Goal: Task Accomplishment & Management: Use online tool/utility

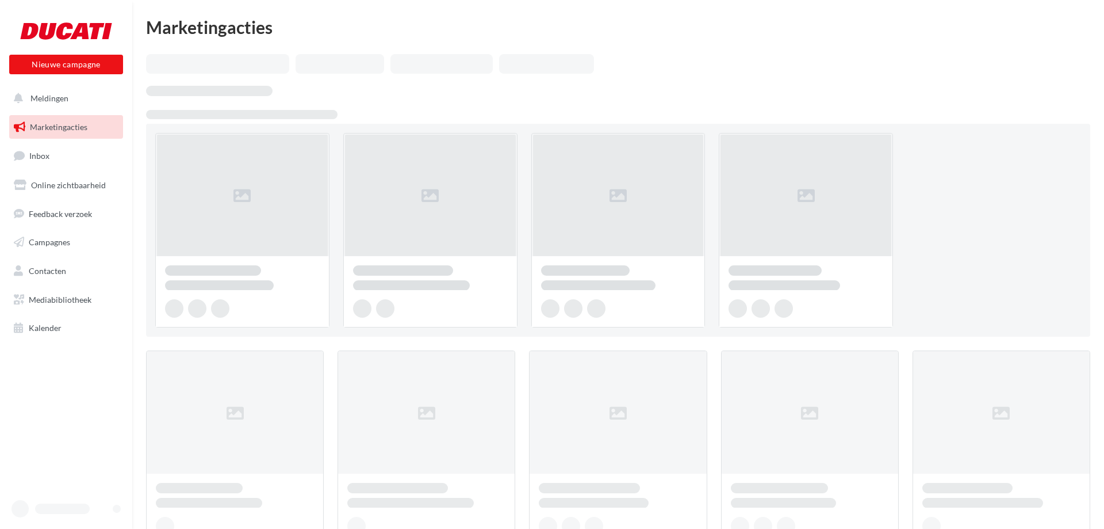
scroll to position [9, 0]
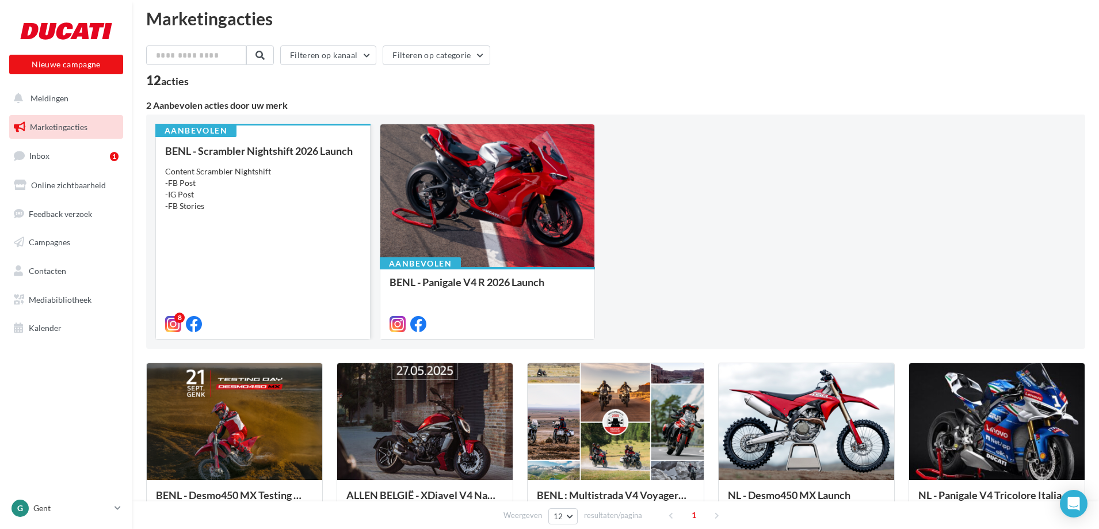
click at [284, 232] on div "BENL - Scrambler Nightshift 2026 Launch Content Scrambler Nightshift -FB Post -…" at bounding box center [263, 236] width 196 height 183
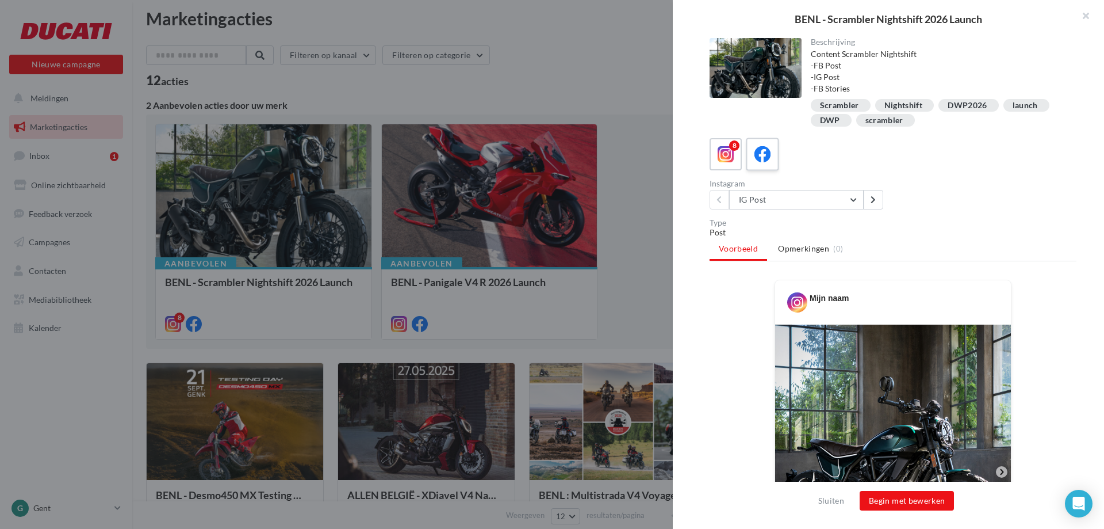
click at [762, 155] on icon at bounding box center [763, 154] width 17 height 17
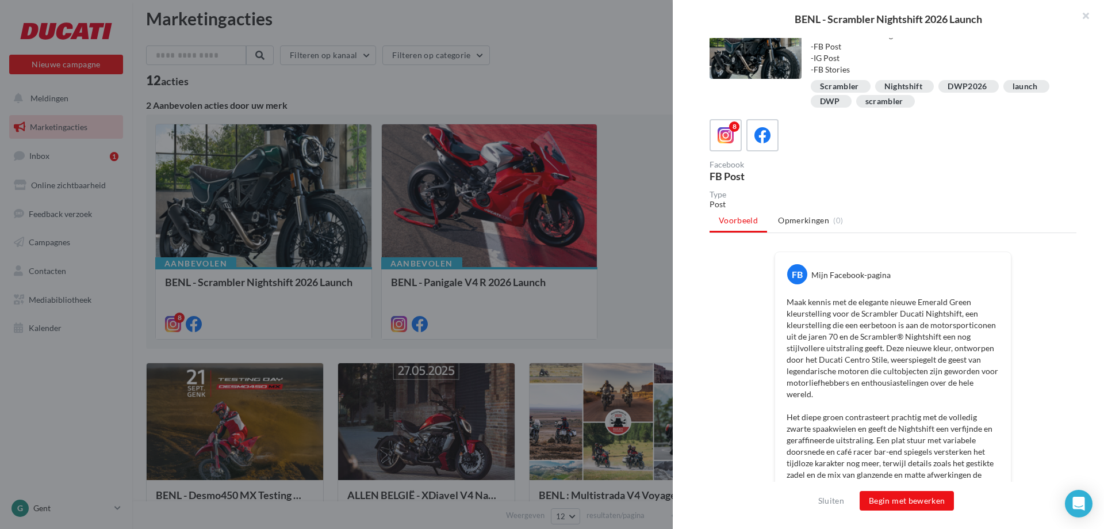
scroll to position [20, 0]
click at [725, 143] on span at bounding box center [726, 136] width 17 height 18
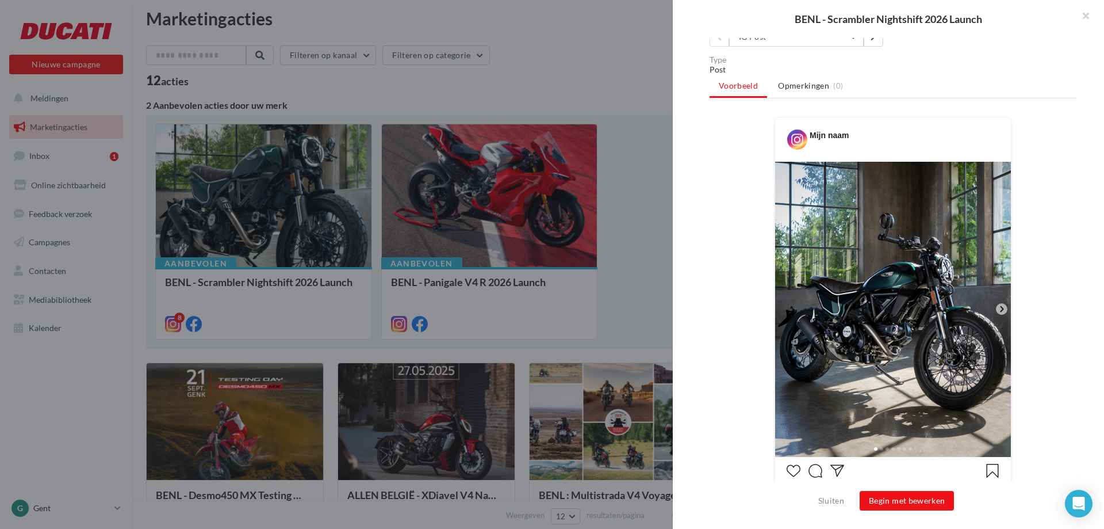
scroll to position [169, 0]
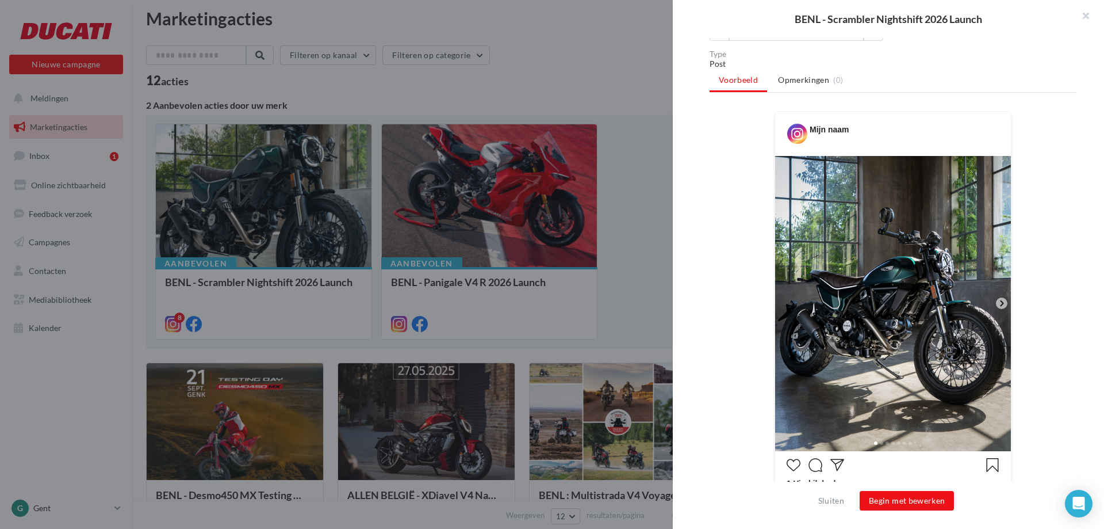
click at [997, 301] on icon at bounding box center [1002, 303] width 10 height 10
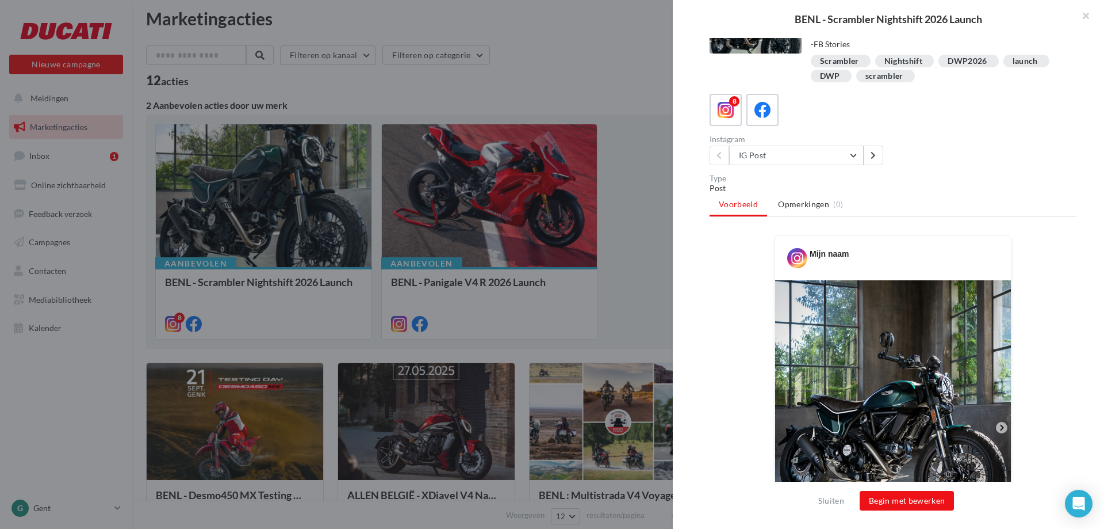
scroll to position [0, 0]
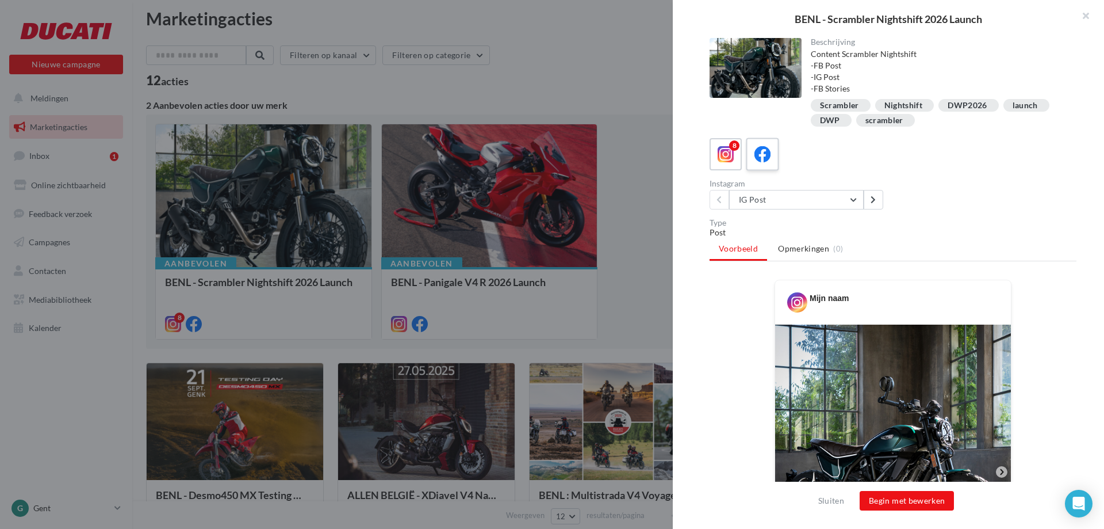
click at [758, 159] on icon at bounding box center [763, 154] width 17 height 17
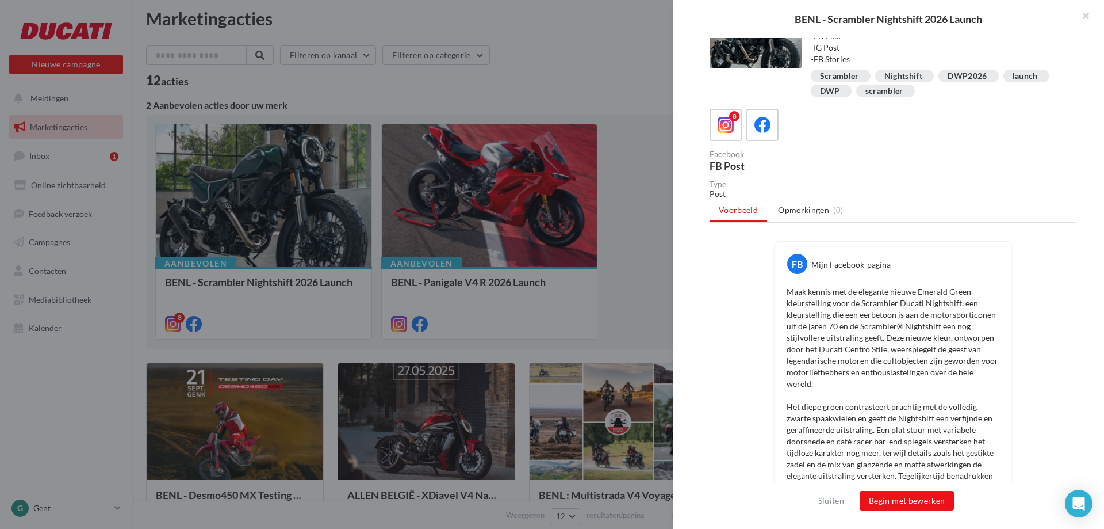
scroll to position [30, 0]
drag, startPoint x: 916, startPoint y: 287, endPoint x: 970, endPoint y: 286, distance: 54.6
click at [970, 286] on p "Maak kennis met de elegante nieuwe Emerald Green kleurstelling voor de Scramble…" at bounding box center [893, 498] width 213 height 426
click at [900, 321] on p "Maak kennis met de elegante nieuwe Emerald Green kleurstelling voor de Scramble…" at bounding box center [893, 498] width 213 height 426
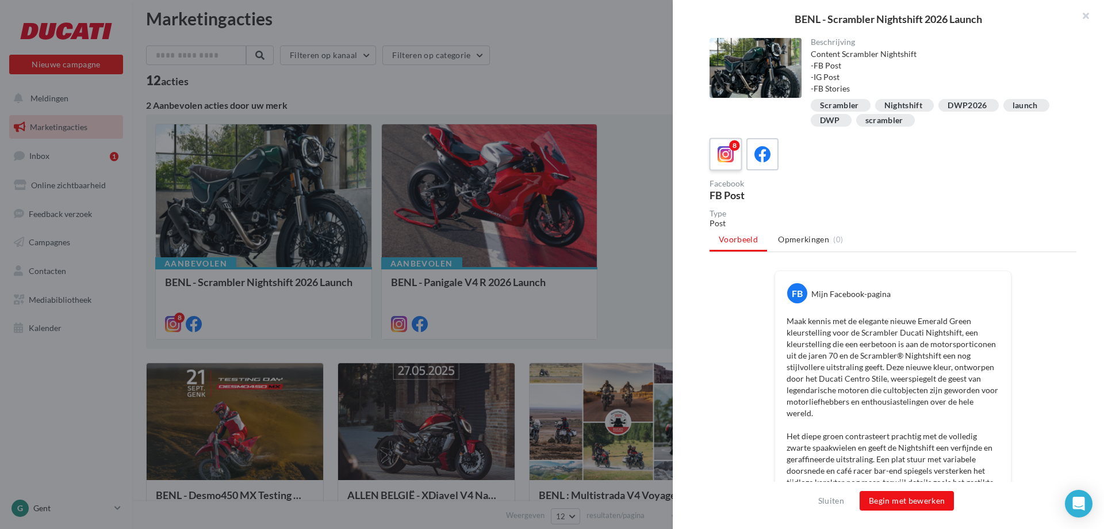
click at [732, 166] on label "8" at bounding box center [725, 153] width 33 height 33
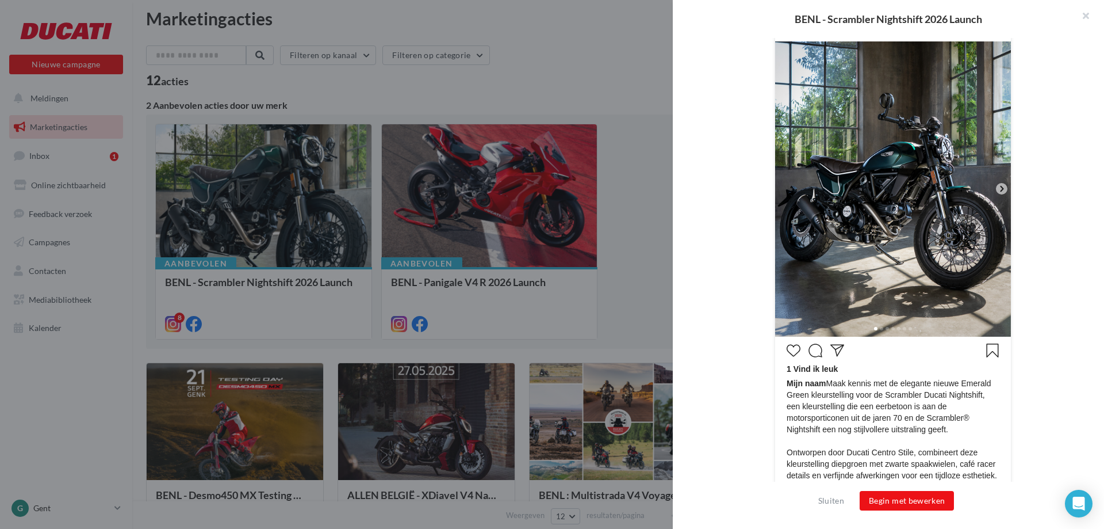
scroll to position [284, 0]
click at [1000, 186] on icon at bounding box center [1002, 187] width 10 height 10
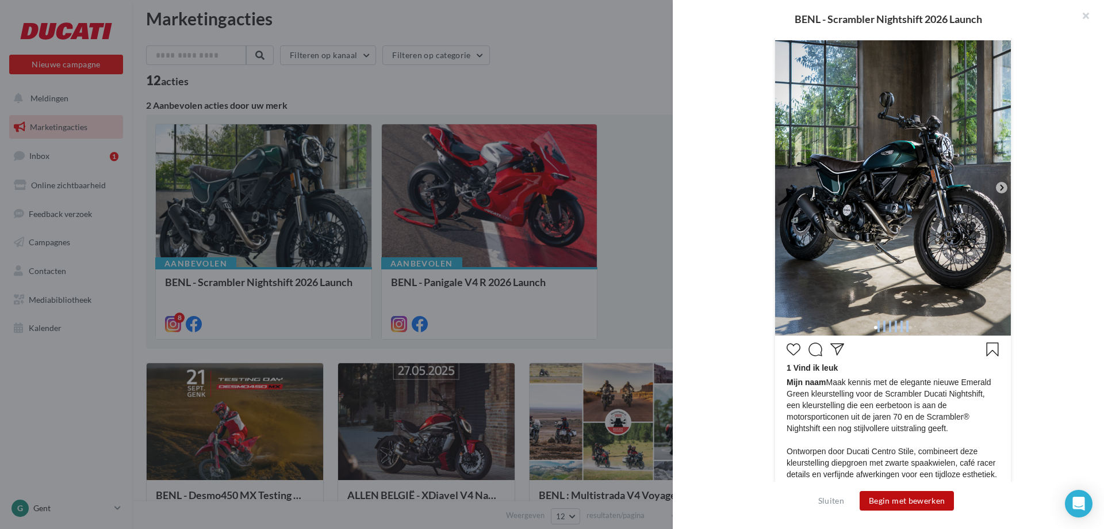
click at [890, 498] on button "Begin met bewerken" at bounding box center [907, 501] width 94 height 20
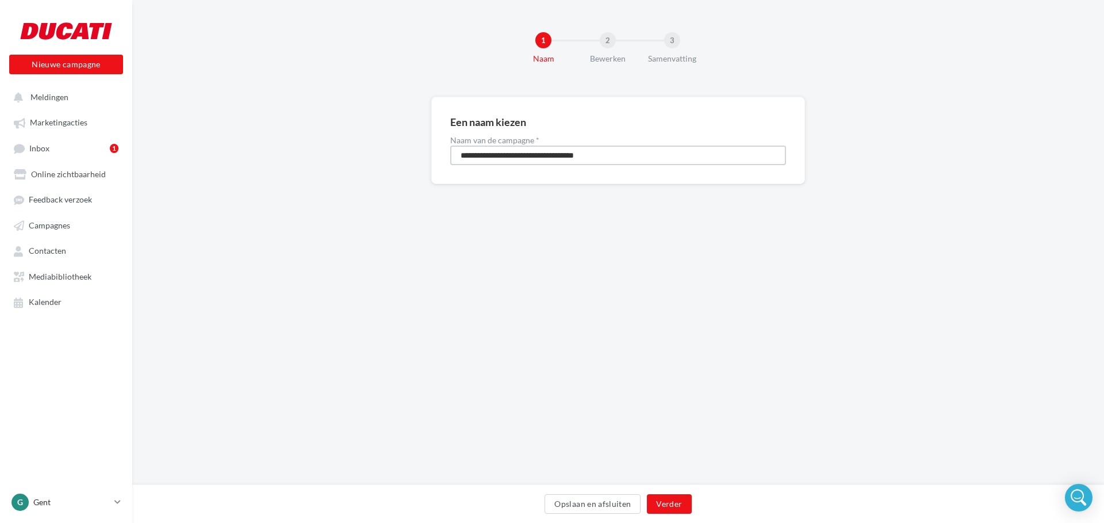
drag, startPoint x: 488, startPoint y: 155, endPoint x: 443, endPoint y: 163, distance: 45.6
click at [443, 163] on div "**********" at bounding box center [618, 140] width 374 height 87
type input "**********"
click at [667, 507] on button "Verder" at bounding box center [669, 504] width 44 height 20
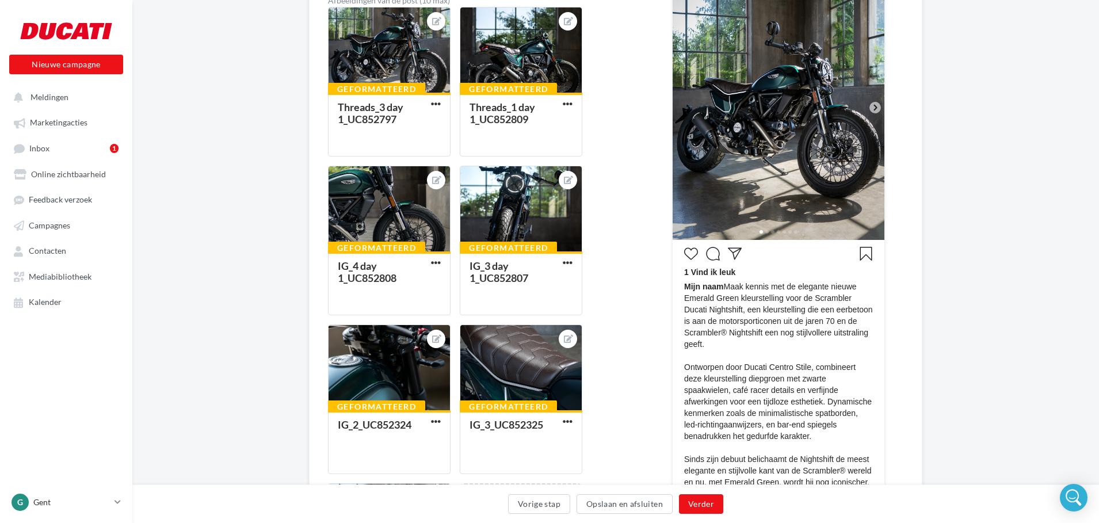
scroll to position [215, 0]
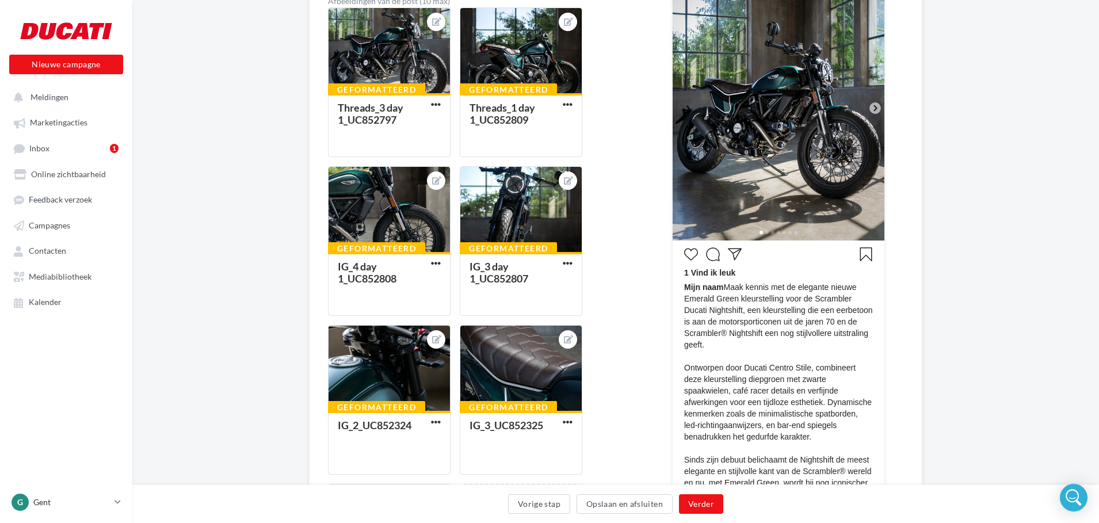
click at [873, 106] on icon at bounding box center [875, 108] width 10 height 10
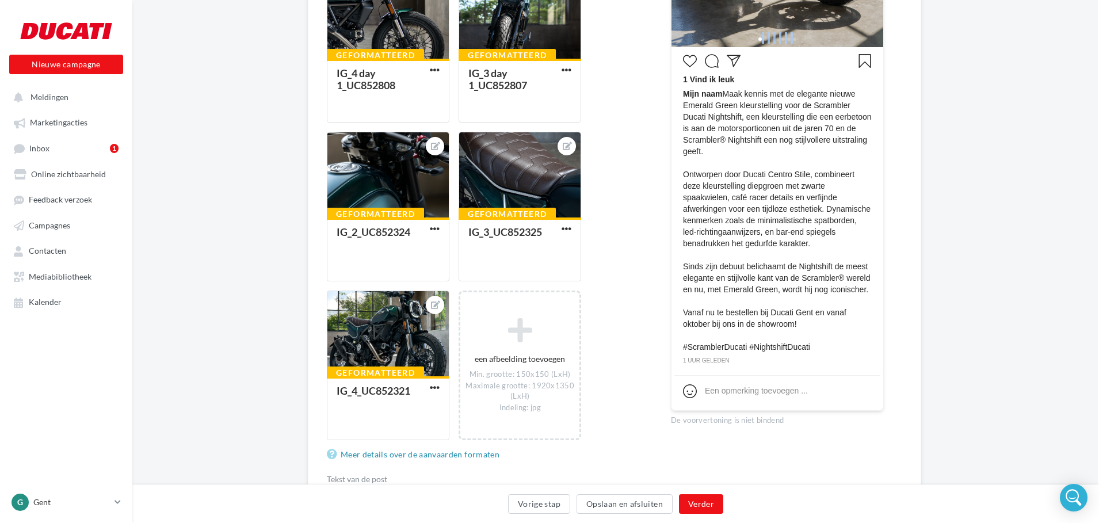
scroll to position [419, 1]
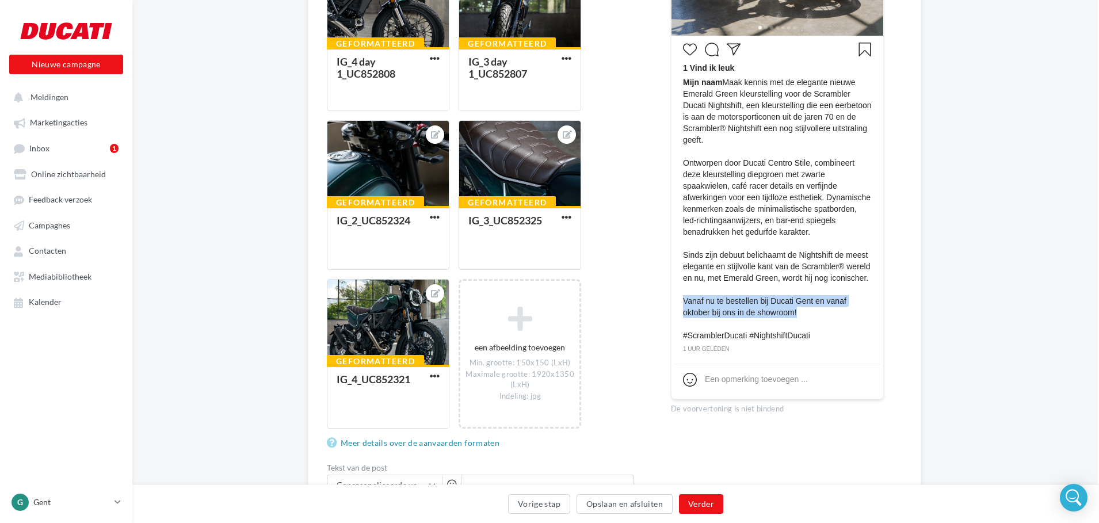
drag, startPoint x: 684, startPoint y: 305, endPoint x: 808, endPoint y: 315, distance: 124.0
click at [808, 315] on span "Mijn naam Maak kennis met de elegante nieuwe Emerald Green kleurstelling voor d…" at bounding box center [777, 208] width 189 height 265
drag, startPoint x: 722, startPoint y: 157, endPoint x: 826, endPoint y: 421, distance: 283.6
click at [826, 421] on div "Een voorbeeld weergeven van de post Mijn naam" at bounding box center [777, 195] width 213 height 958
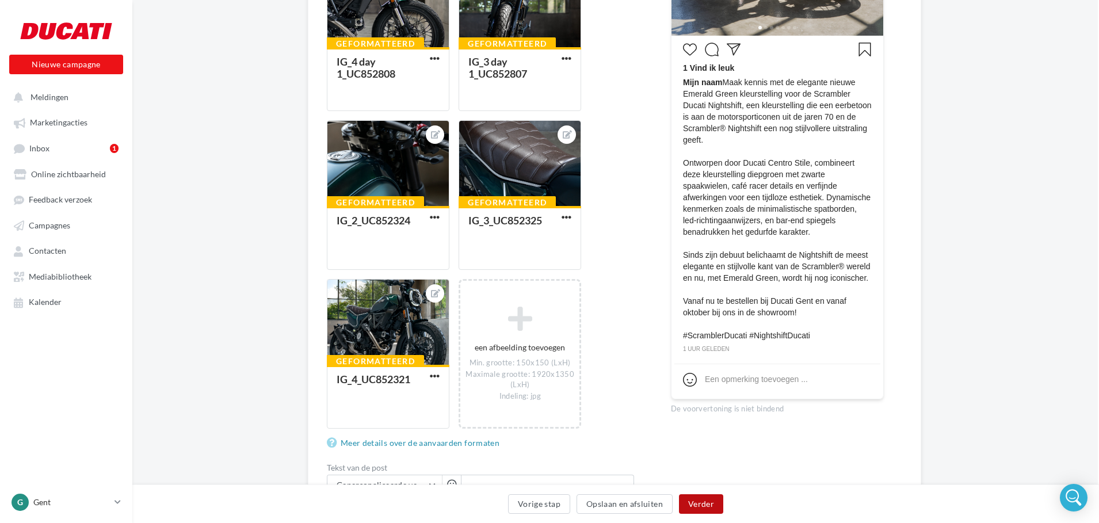
click at [704, 505] on button "Verder" at bounding box center [701, 504] width 44 height 20
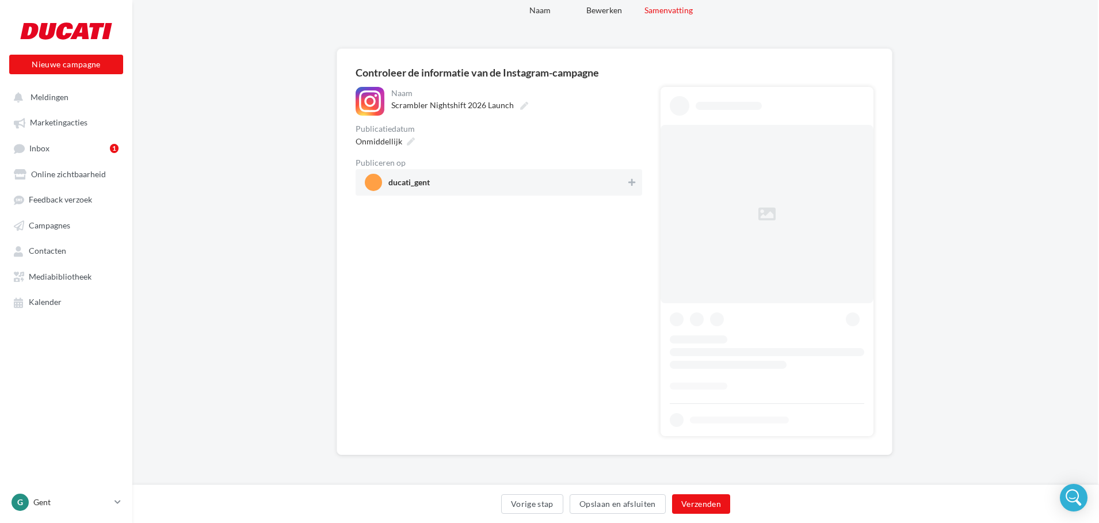
scroll to position [0, 1]
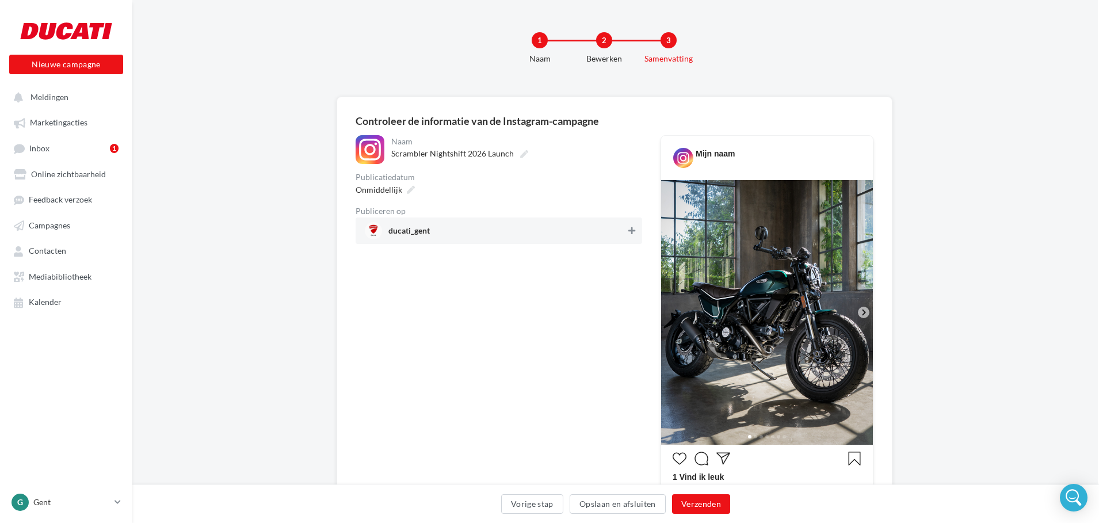
click at [634, 231] on icon at bounding box center [631, 231] width 7 height 8
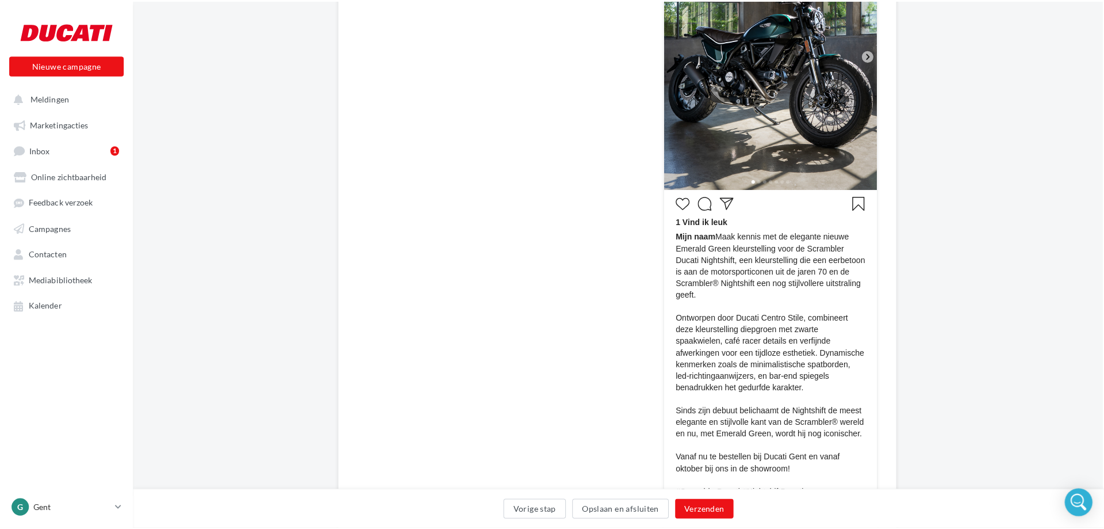
scroll to position [255, 1]
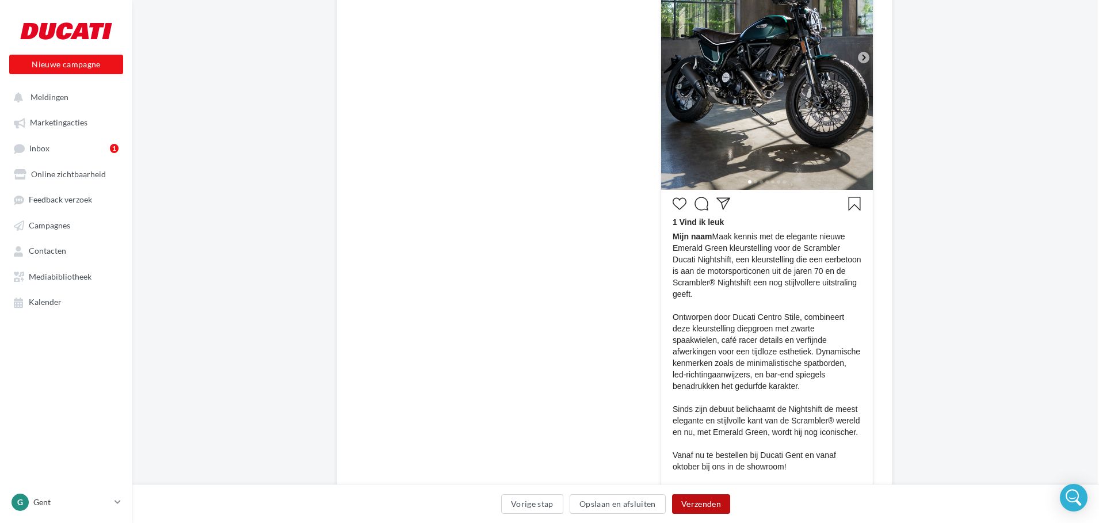
click at [689, 499] on button "Verzenden" at bounding box center [701, 504] width 58 height 20
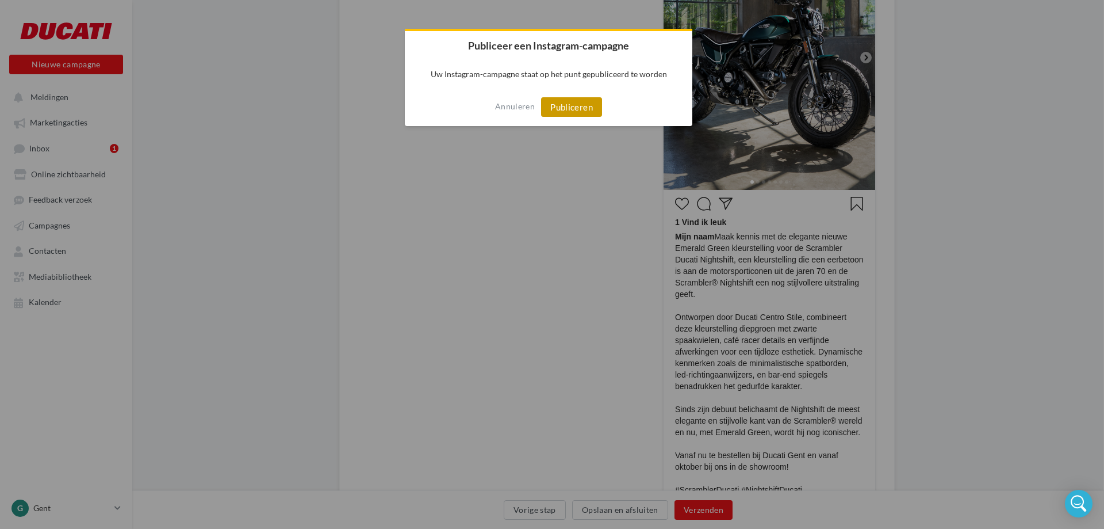
click at [563, 104] on button "Publiceren" at bounding box center [571, 107] width 61 height 20
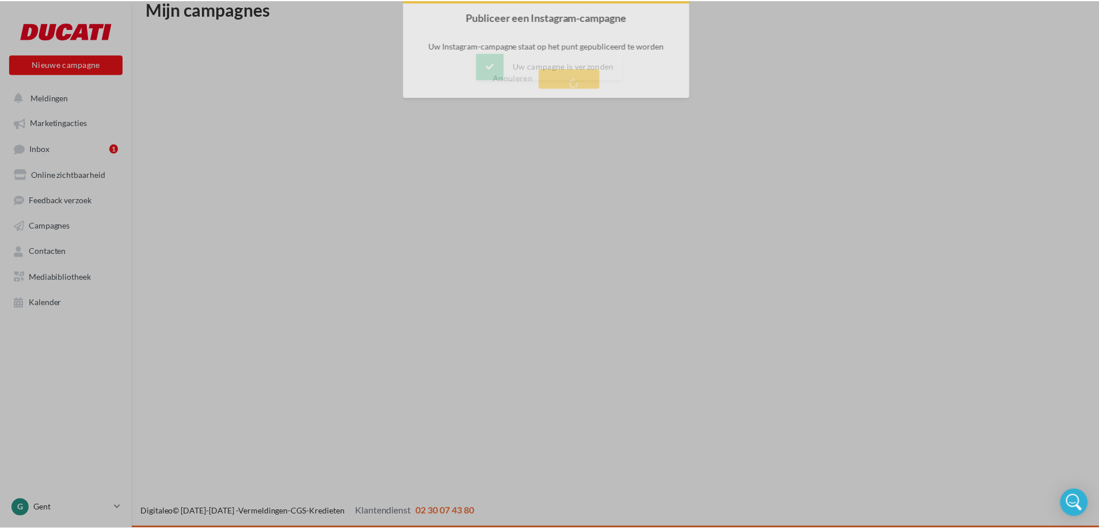
scroll to position [18, 0]
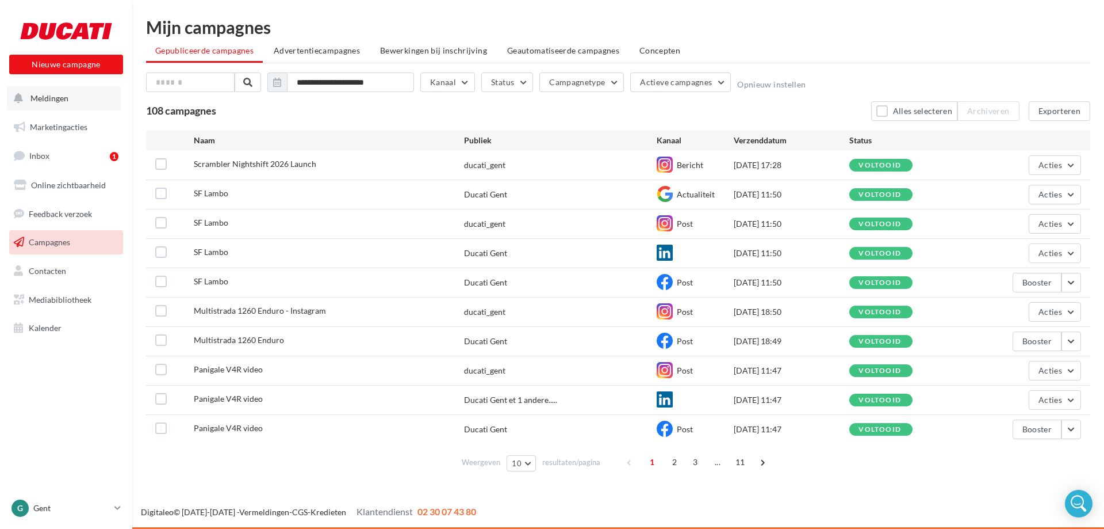
click at [46, 100] on span "Meldingen" at bounding box center [49, 98] width 38 height 10
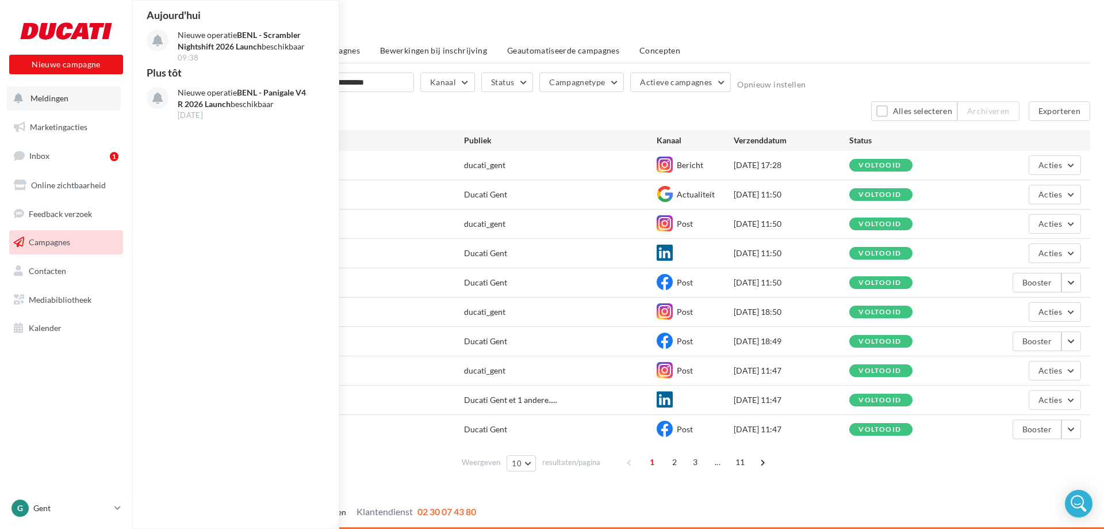
click at [42, 95] on span "Meldingen" at bounding box center [49, 98] width 38 height 10
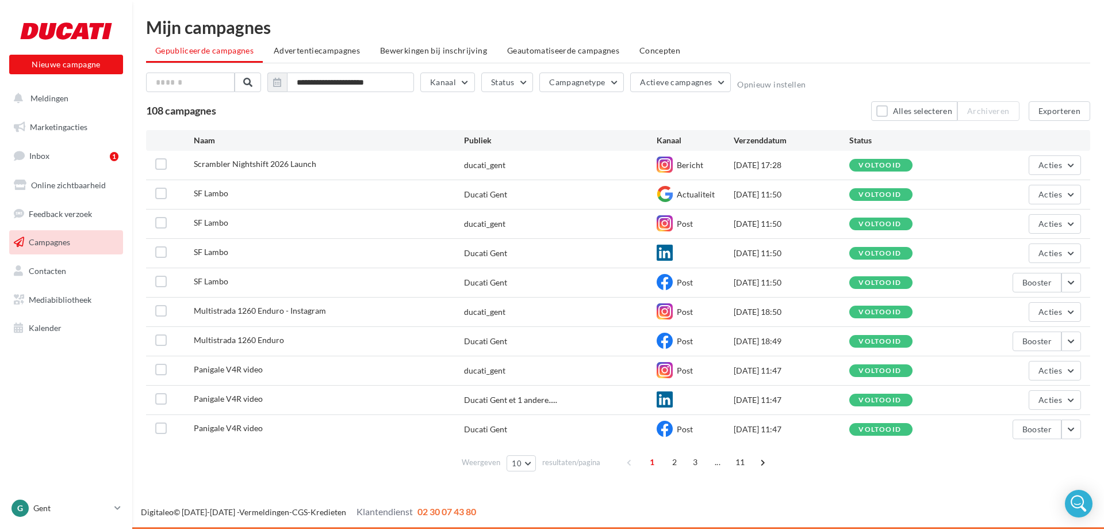
click at [66, 233] on link "Campagnes" at bounding box center [66, 242] width 118 height 24
click at [49, 67] on button "Nieuwe campagne" at bounding box center [66, 65] width 114 height 20
click at [45, 155] on div at bounding box center [552, 247] width 1104 height 529
click at [45, 155] on span "Inbox" at bounding box center [39, 156] width 20 height 10
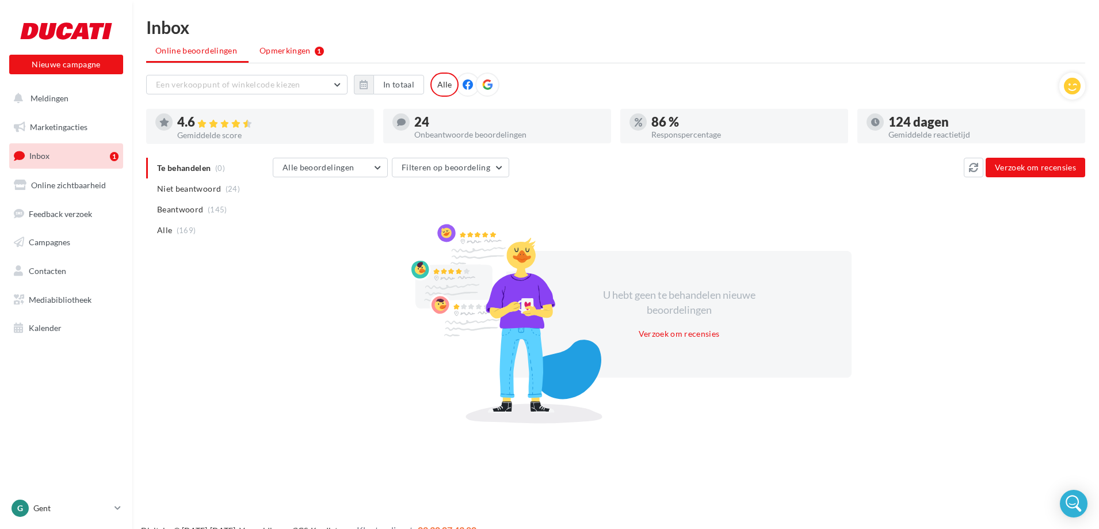
click at [267, 52] on span "Opmerkingen" at bounding box center [284, 51] width 51 height 12
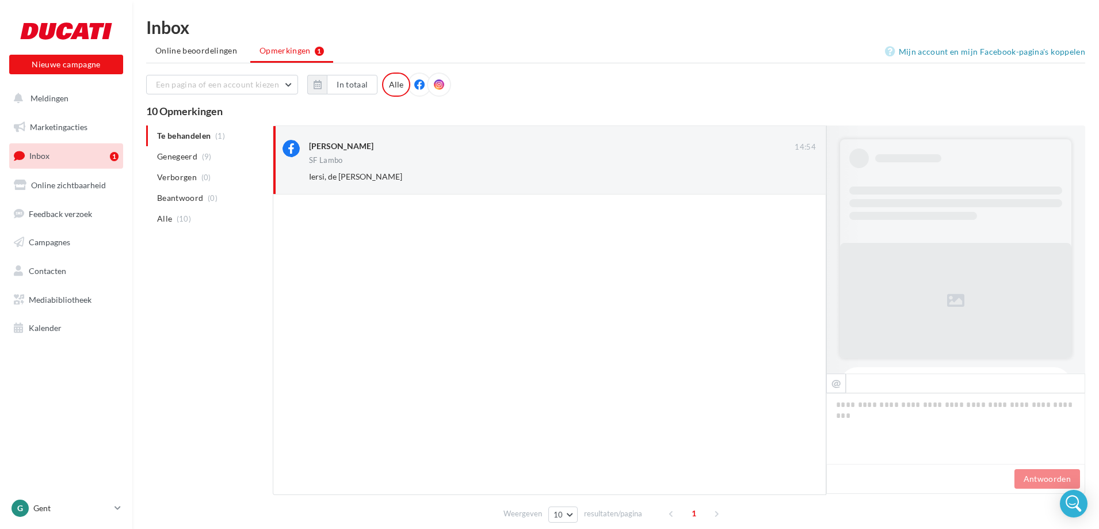
scroll to position [328, 0]
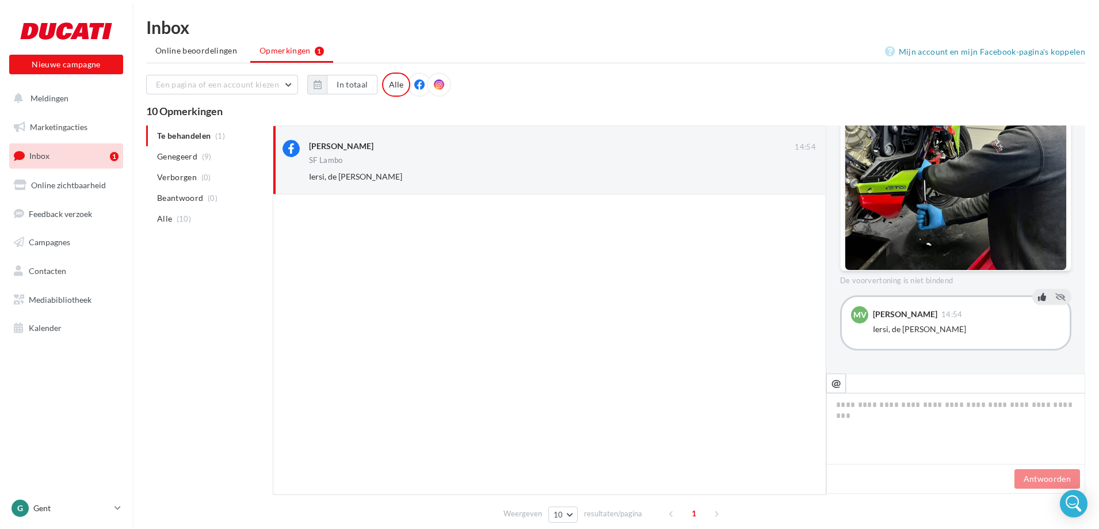
click at [1041, 294] on button at bounding box center [1041, 296] width 13 height 14
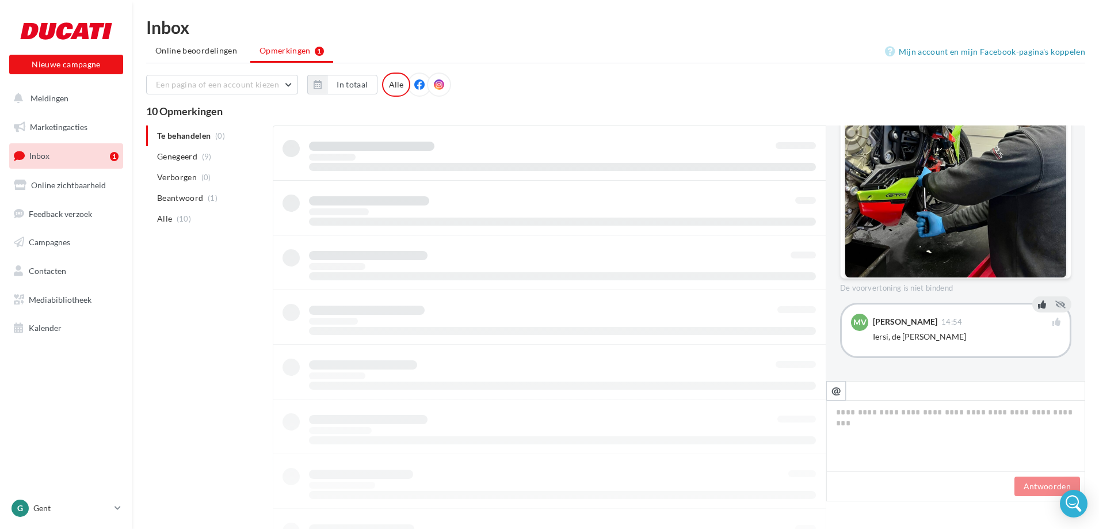
click at [438, 86] on icon at bounding box center [439, 84] width 10 height 10
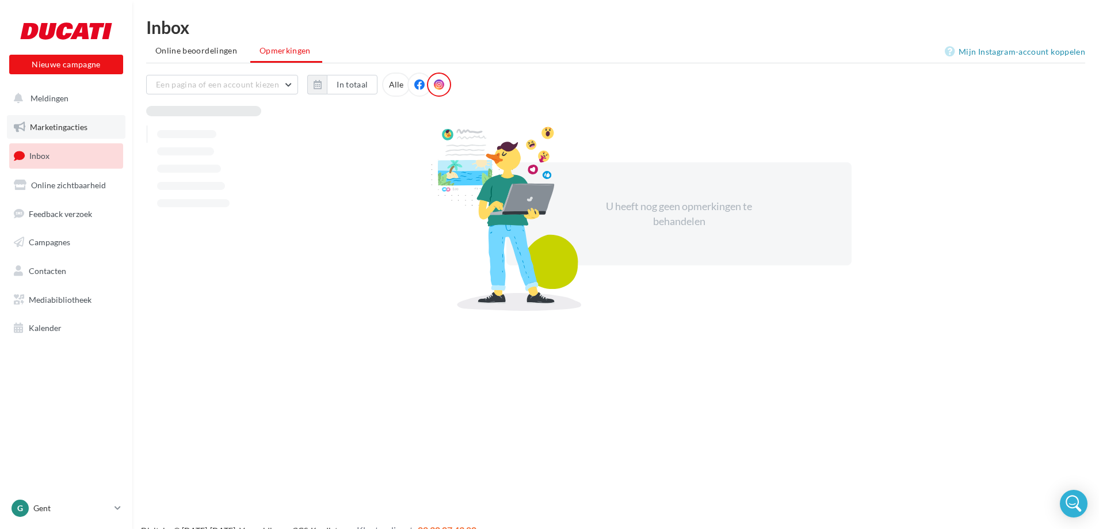
click at [40, 130] on span "Marketingacties" at bounding box center [59, 127] width 58 height 10
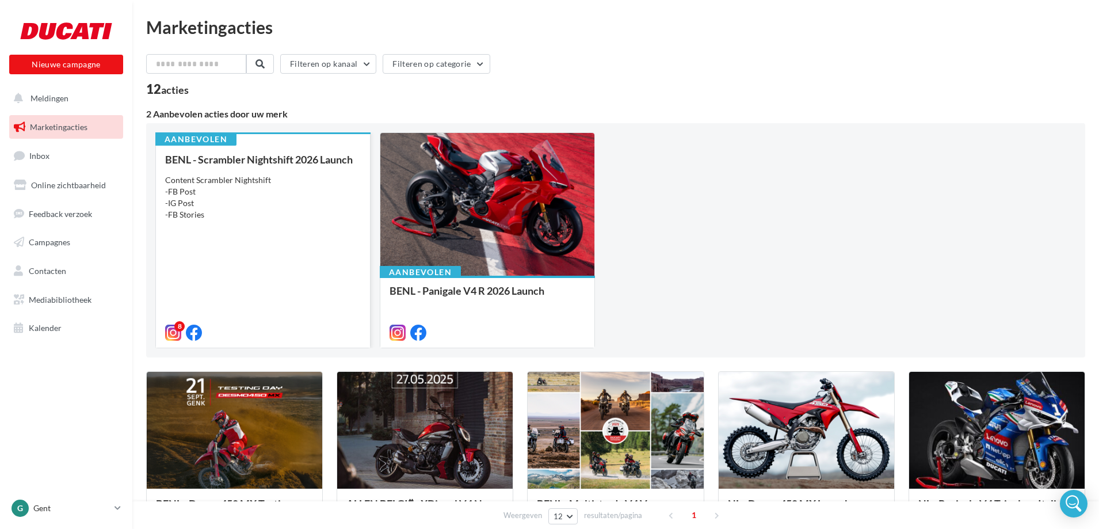
click at [270, 205] on div "Content Scrambler Nightshift -FB Post -IG Post -FB Stories" at bounding box center [263, 197] width 196 height 46
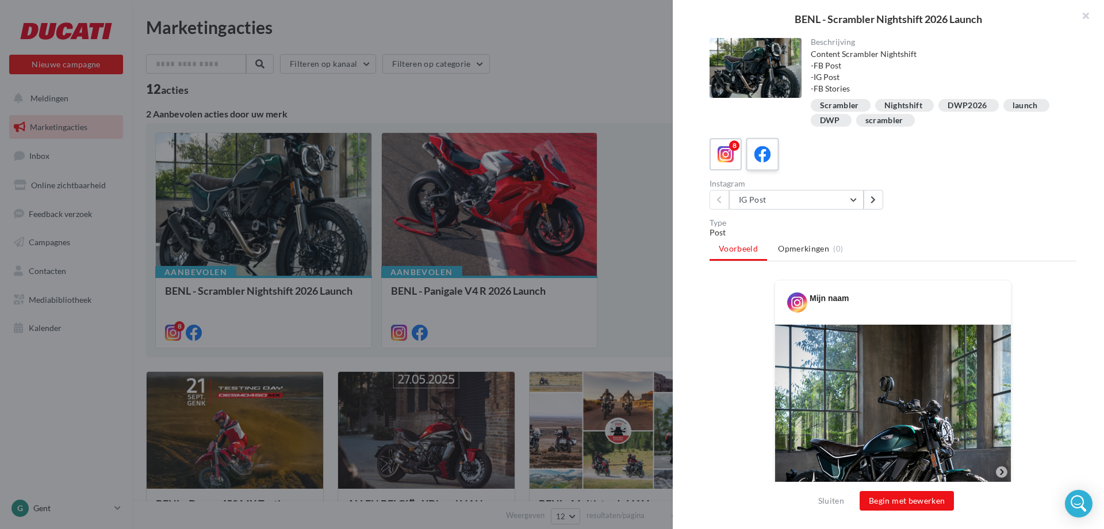
click at [756, 158] on icon at bounding box center [763, 154] width 17 height 17
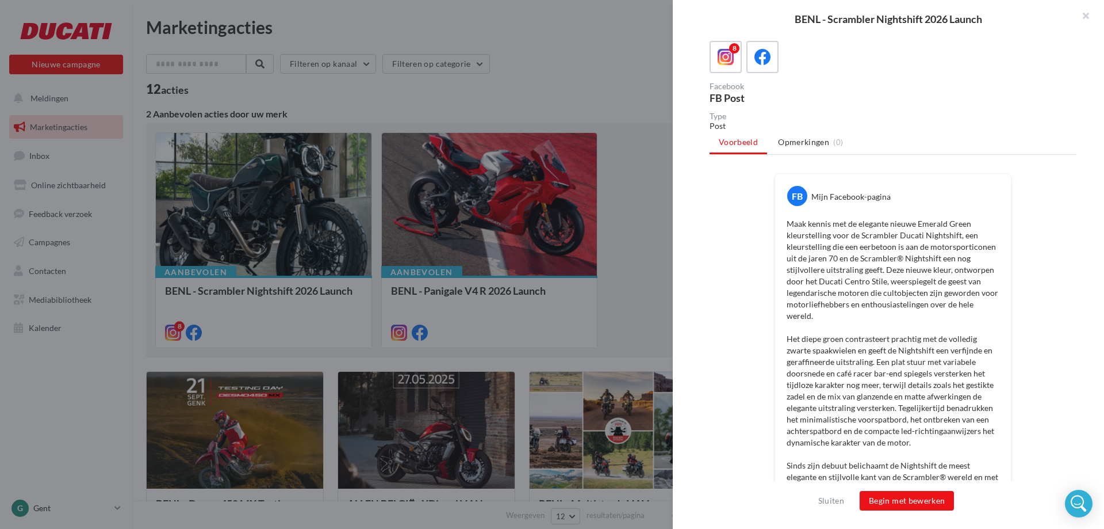
scroll to position [90, 0]
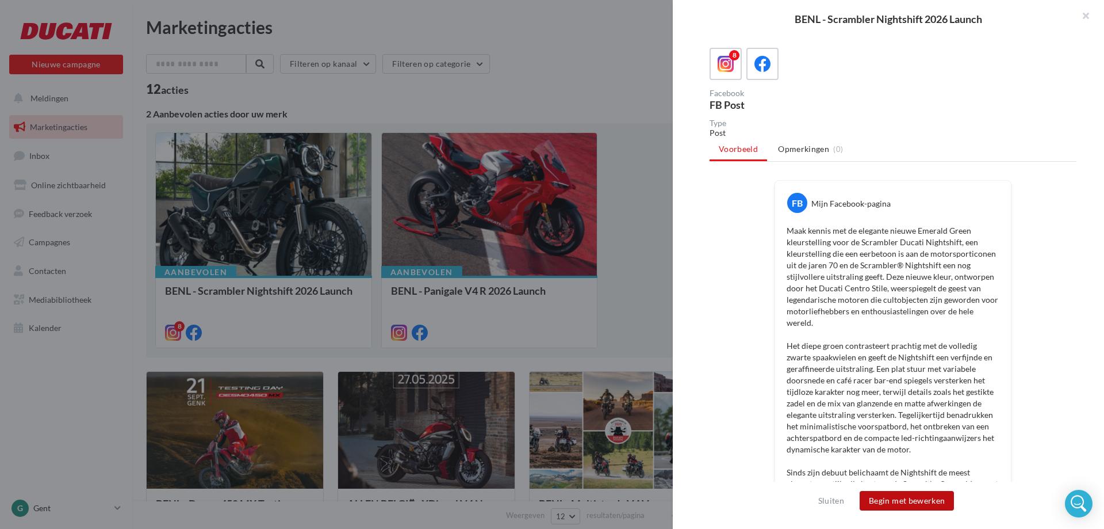
click at [885, 503] on button "Begin met bewerken" at bounding box center [907, 501] width 94 height 20
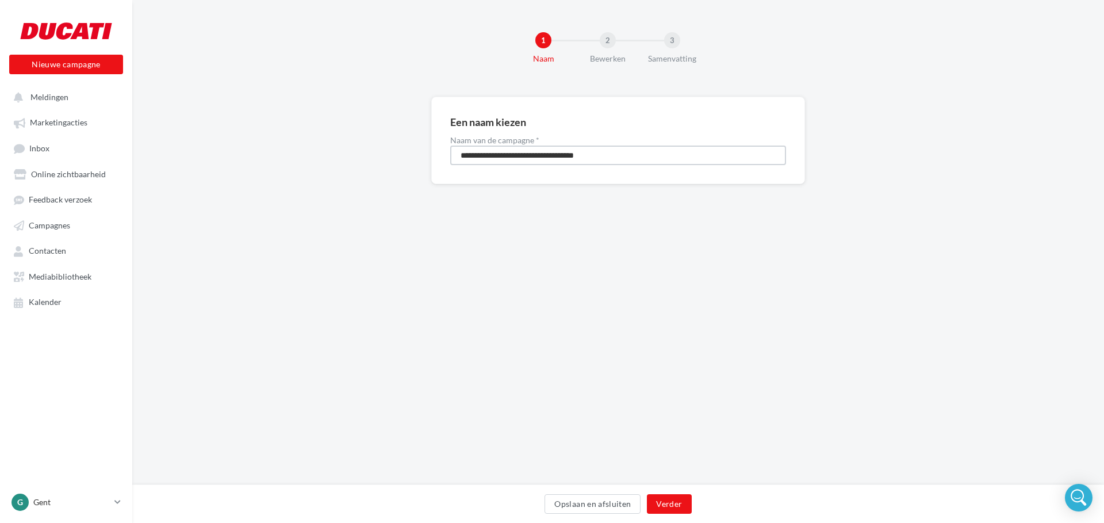
click at [489, 156] on input "**********" at bounding box center [618, 156] width 336 height 20
type input "**********"
click at [657, 502] on button "Verder" at bounding box center [669, 504] width 44 height 20
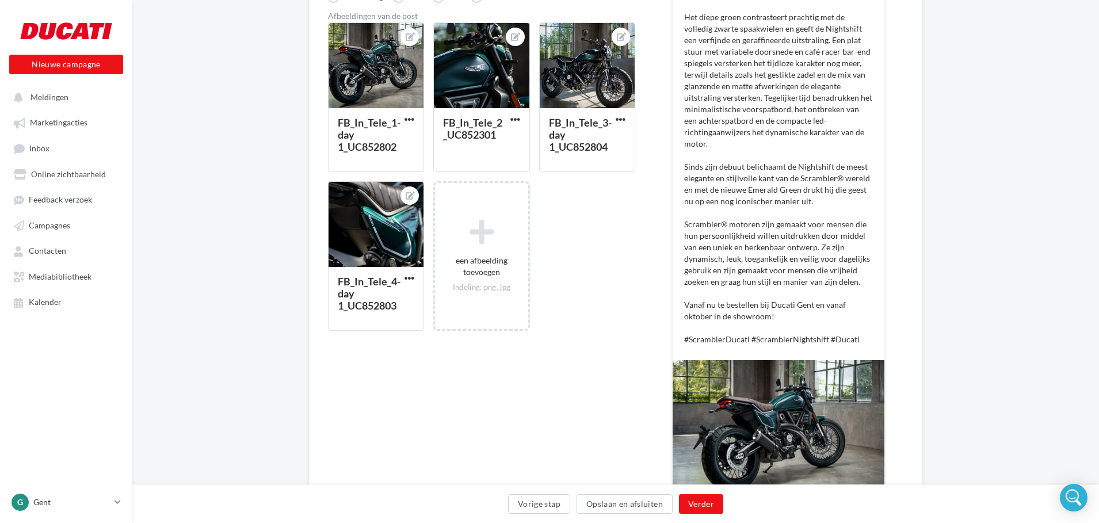
scroll to position [306, 0]
click at [695, 507] on button "Verder" at bounding box center [701, 504] width 44 height 20
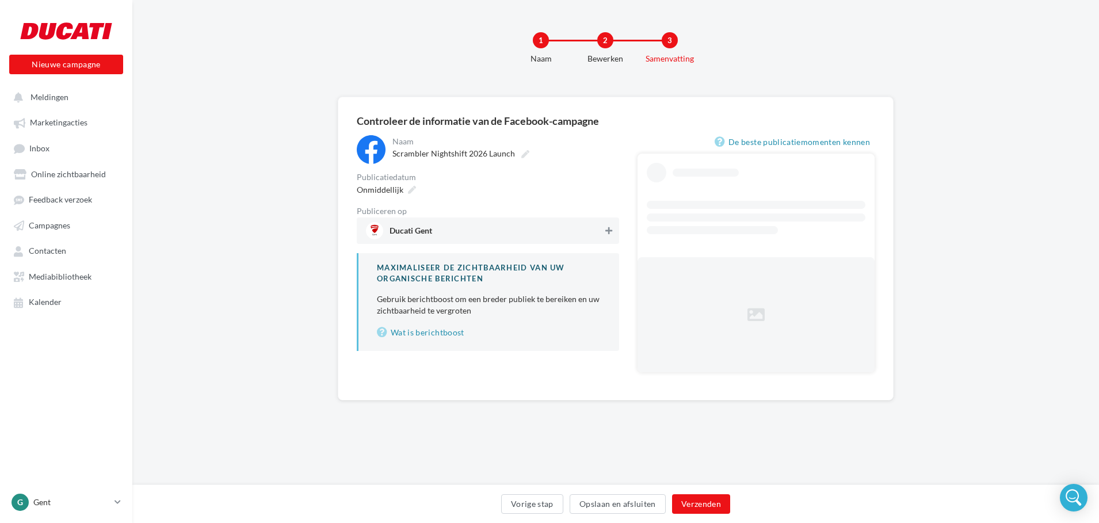
click at [612, 236] on button at bounding box center [609, 231] width 12 height 14
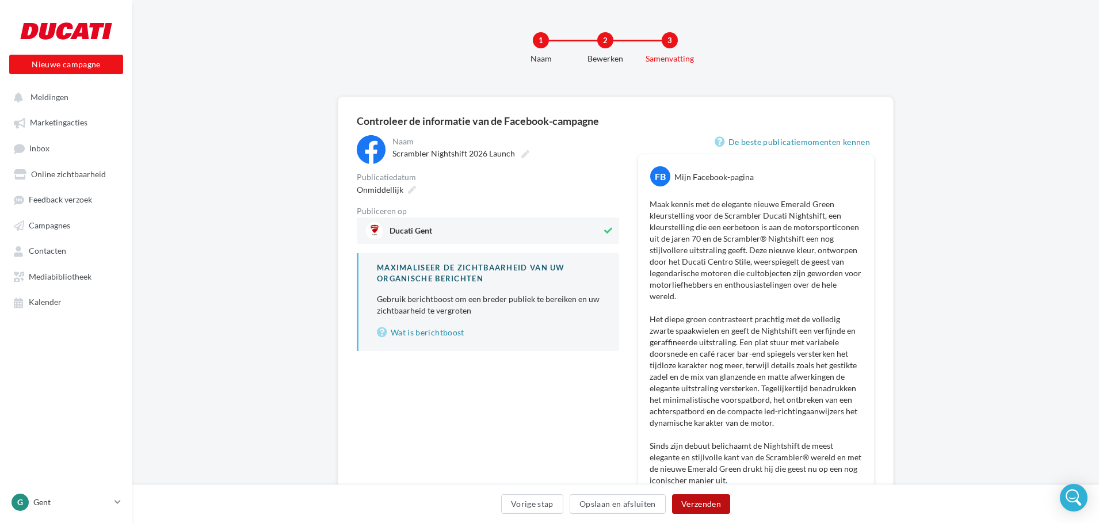
click at [698, 500] on button "Verzenden" at bounding box center [701, 504] width 58 height 20
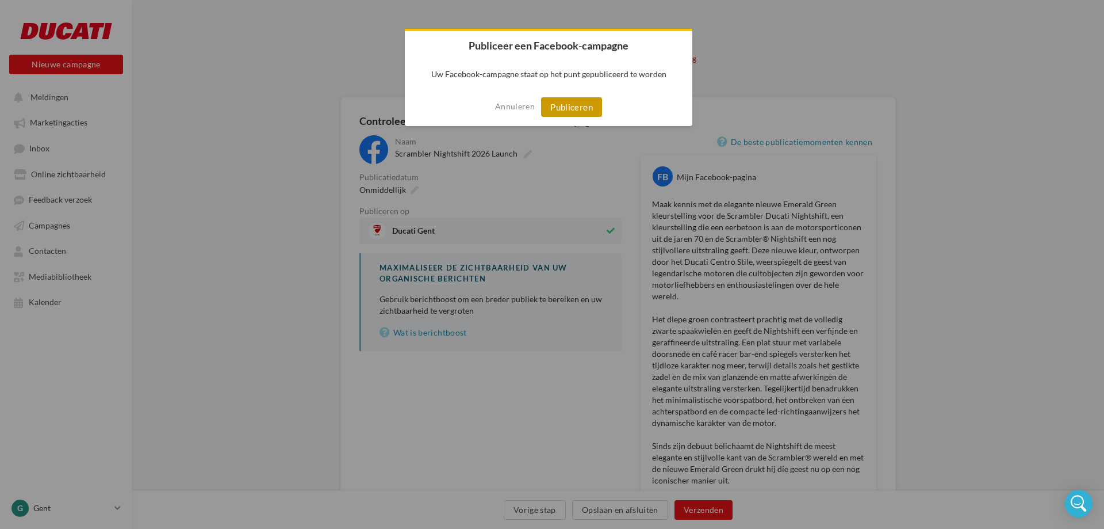
click at [560, 105] on button "Publiceren" at bounding box center [571, 107] width 61 height 20
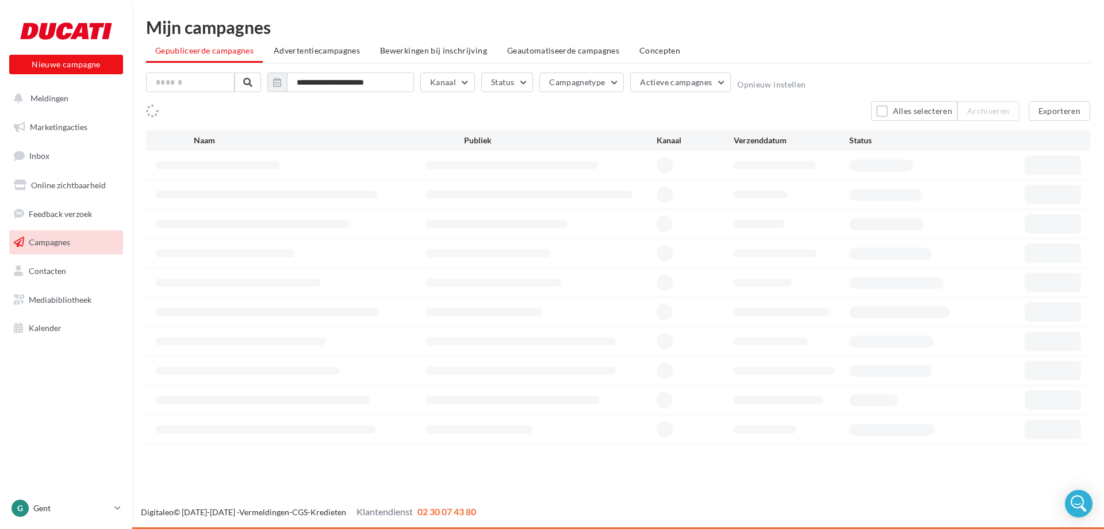
click at [115, 508] on icon at bounding box center [117, 508] width 6 height 10
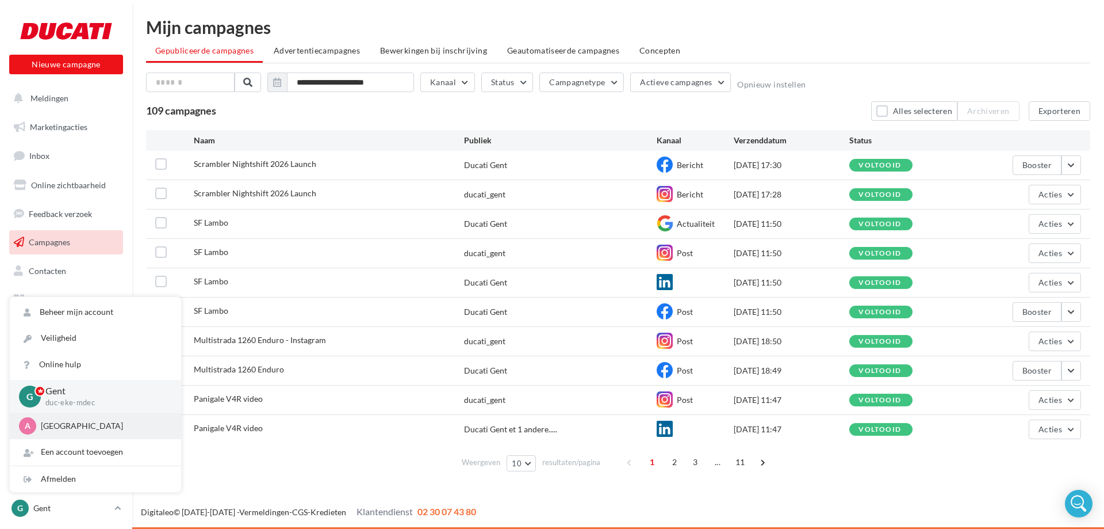
click at [56, 434] on div "A Antwerpen duc-deur-mdec" at bounding box center [95, 425] width 153 height 17
